Goal: Information Seeking & Learning: Understand process/instructions

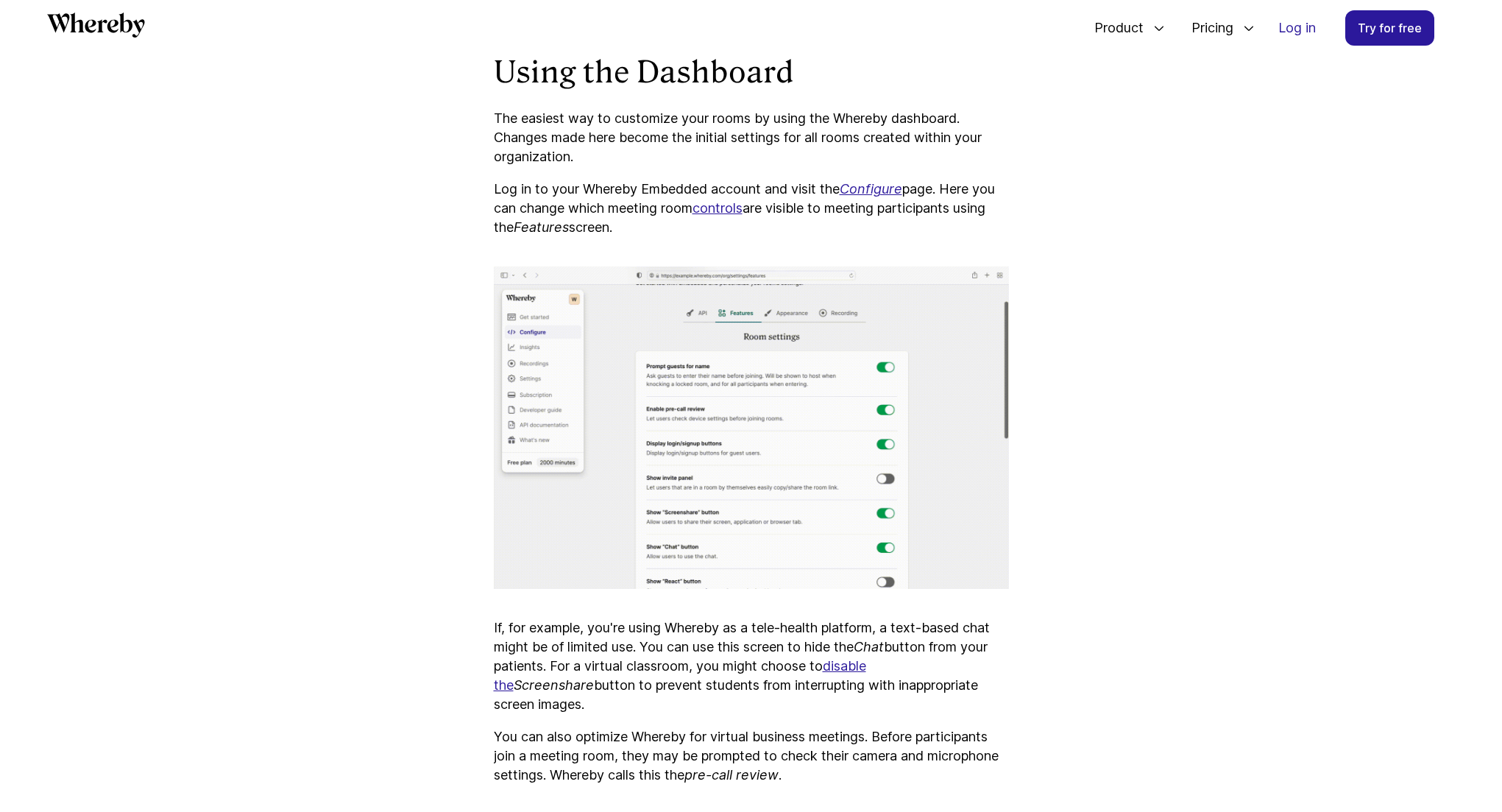
scroll to position [2390, 0]
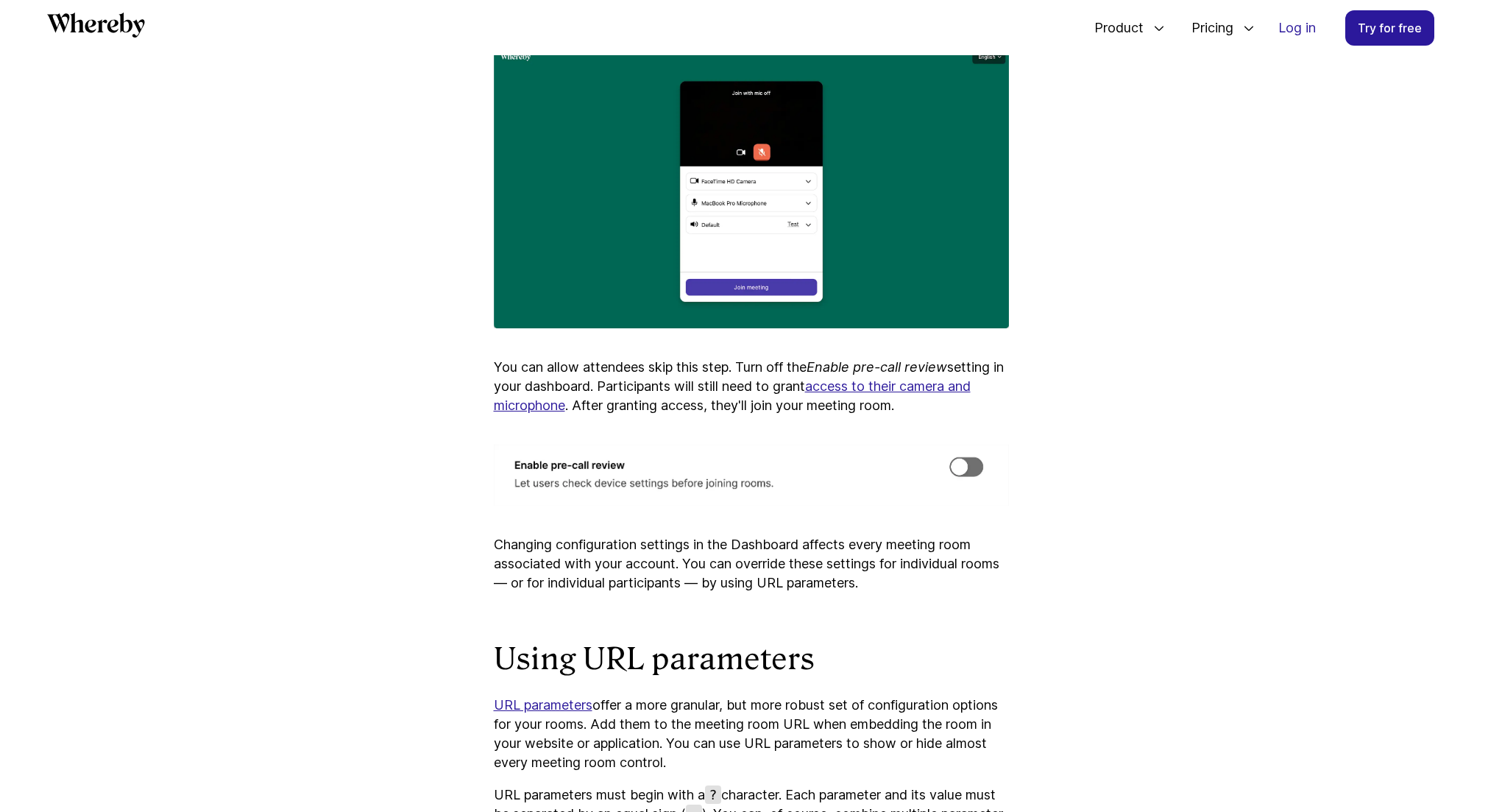
click at [1030, 460] on article "How to Configure Your Whereby Rooms Learn how to customize Whereby Embedded mee…" at bounding box center [751, 65] width 884 height 4415
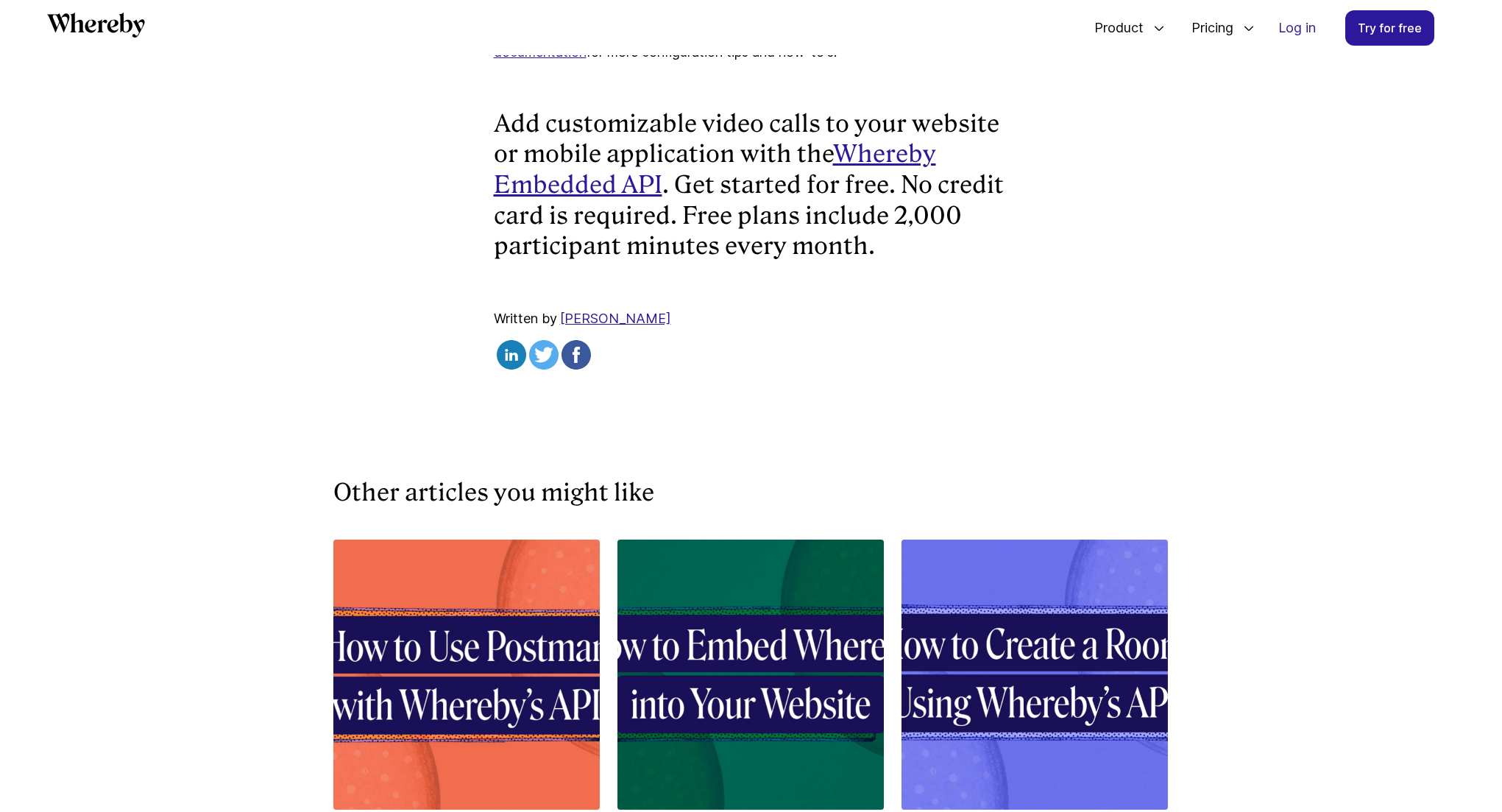
scroll to position [4217, 0]
click at [605, 198] on strong "Whereby Embedded API" at bounding box center [715, 169] width 442 height 59
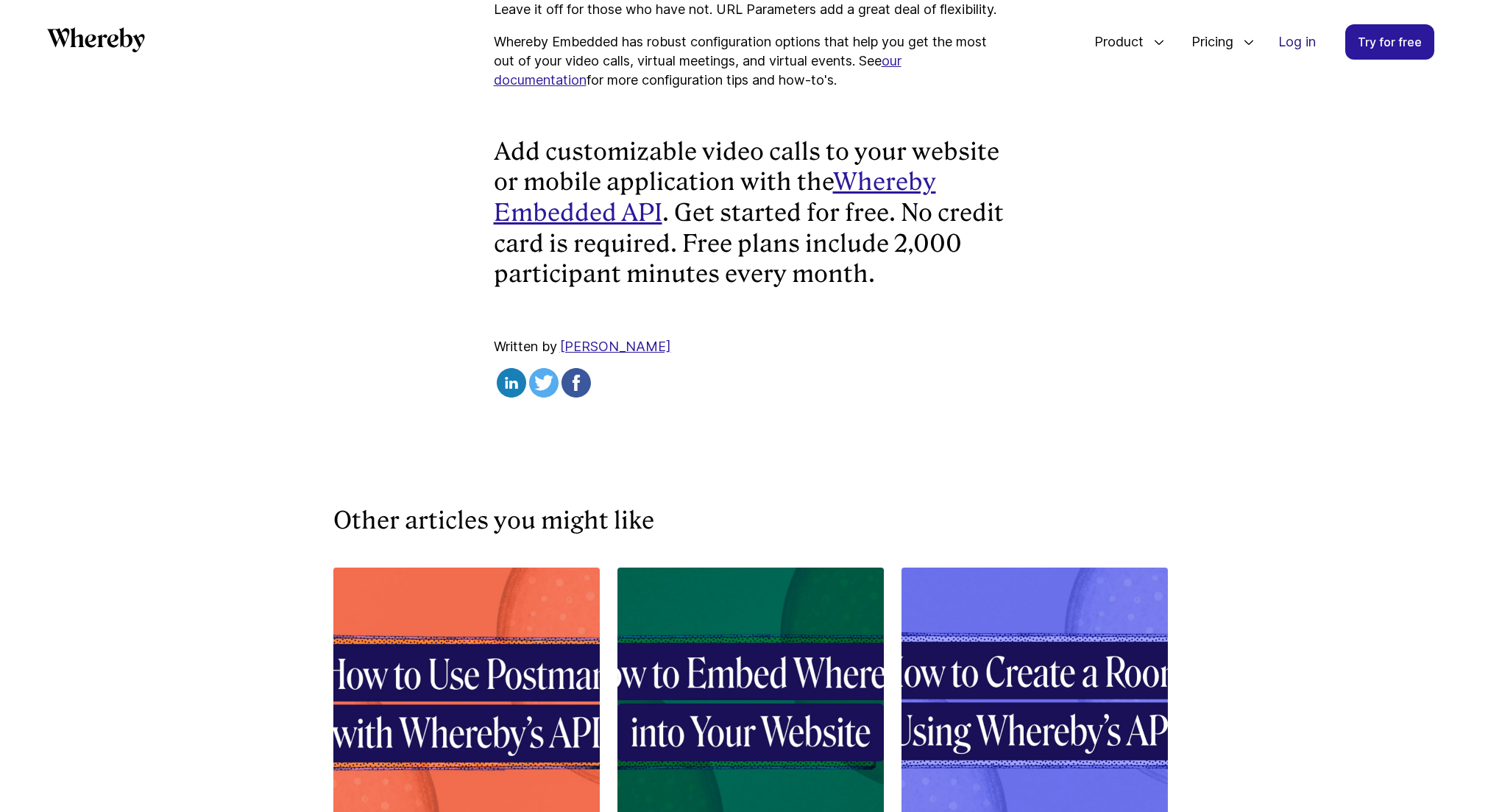
click at [1308, 49] on link "Log in" at bounding box center [1297, 42] width 61 height 34
click at [618, 226] on strong "Whereby Embedded API" at bounding box center [715, 197] width 442 height 59
click at [725, 288] on strong ". Get started for free. No credit card is required. Free plans include 2,000 pa…" at bounding box center [748, 243] width 510 height 89
click at [544, 87] on link "our documentation" at bounding box center [697, 71] width 408 height 35
